Goal: Navigation & Orientation: Find specific page/section

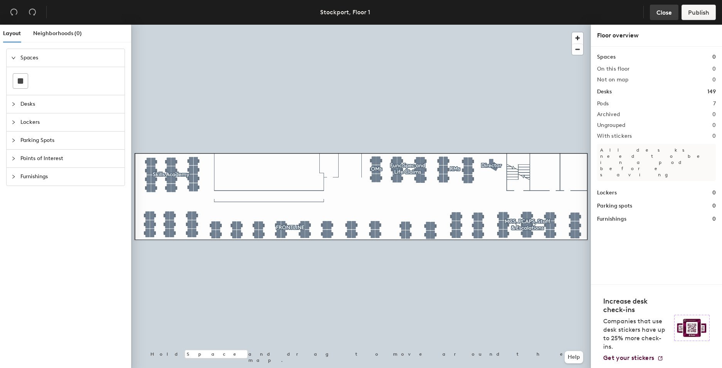
click at [666, 13] on span "Close" at bounding box center [663, 12] width 15 height 7
click at [25, 103] on span "Desks" at bounding box center [69, 104] width 99 height 18
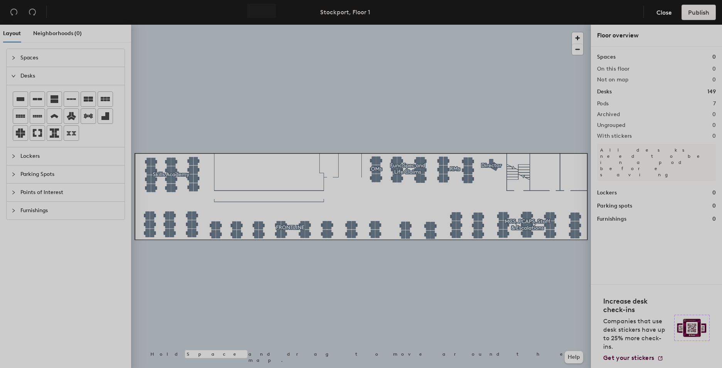
click at [282, 57] on div at bounding box center [499, 184] width 446 height 368
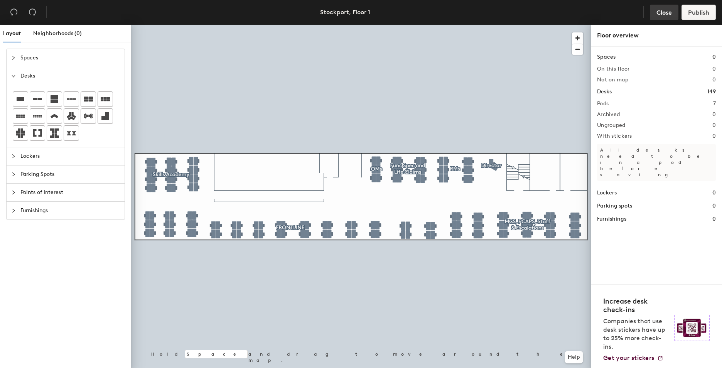
click at [670, 11] on span "Close" at bounding box center [663, 12] width 15 height 7
